Goal: Information Seeking & Learning: Learn about a topic

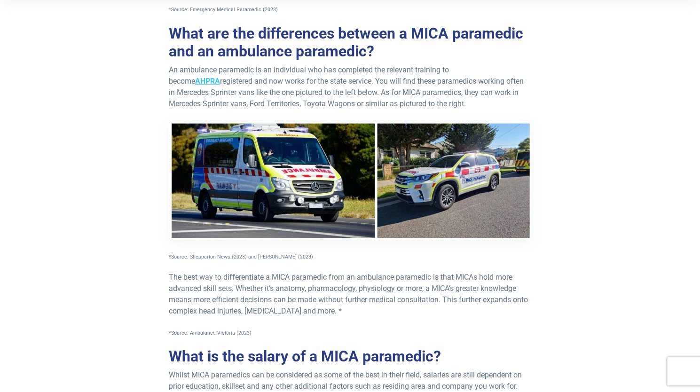
scroll to position [251, 0]
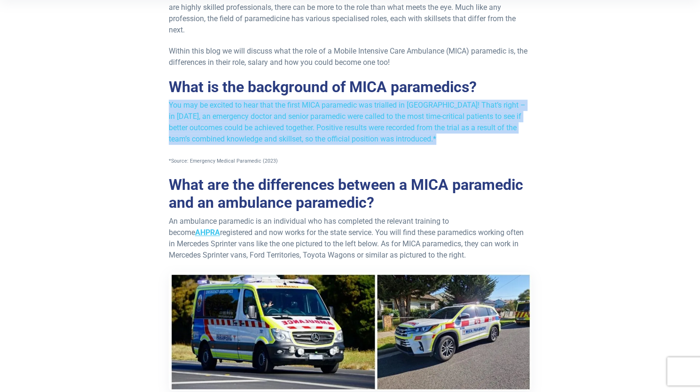
click at [359, 117] on p "You may be excited to hear that the first MICA paramedic was trialled in [GEOGR…" at bounding box center [350, 122] width 363 height 45
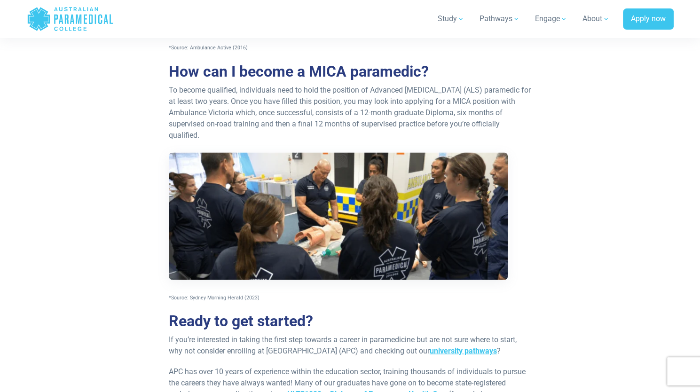
scroll to position [796, 0]
click at [351, 84] on p "To become qualified, individuals need to hold the position of Advanced [MEDICAL…" at bounding box center [350, 193] width 363 height 218
click at [219, 84] on p "To become qualified, individuals need to hold the position of Advanced [MEDICAL…" at bounding box center [350, 193] width 363 height 218
click at [267, 94] on p "To become qualified, individuals need to hold the position of Advanced [MEDICAL…" at bounding box center [350, 193] width 363 height 218
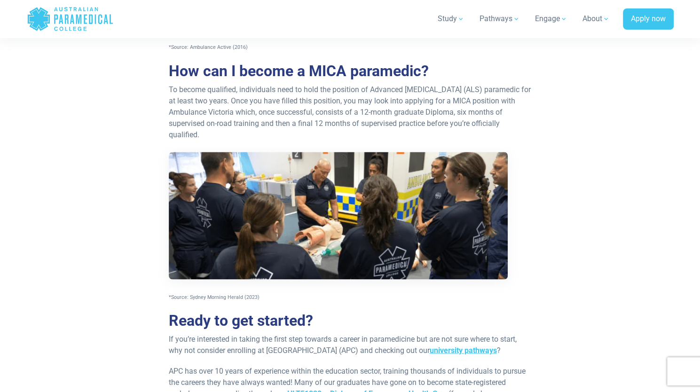
click at [262, 101] on p "To become qualified, individuals need to hold the position of Advanced [MEDICAL…" at bounding box center [350, 193] width 363 height 218
click at [323, 102] on p "To become qualified, individuals need to hold the position of Advanced [MEDICAL…" at bounding box center [350, 193] width 363 height 218
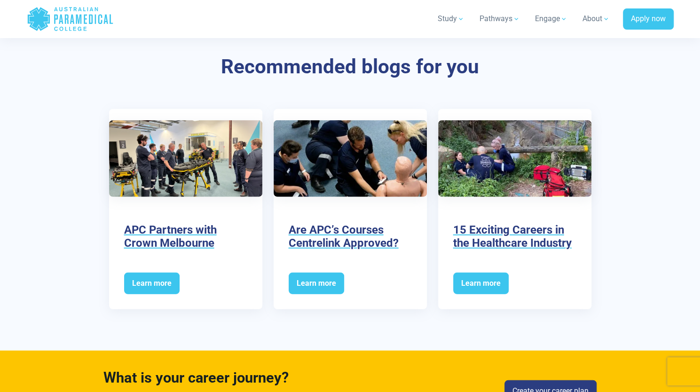
scroll to position [1235, 0]
